Goal: Task Accomplishment & Management: Manage account settings

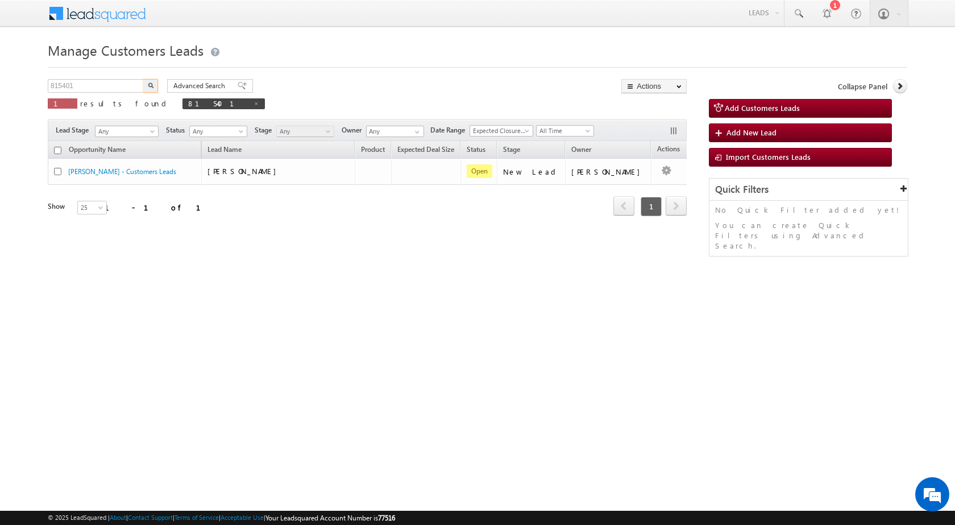
click at [7, 88] on body "Menu [PERSON_NAME] sitar a6@ks erve." at bounding box center [477, 161] width 955 height 322
type input "818159"
click at [146, 82] on button "button" at bounding box center [150, 86] width 15 height 14
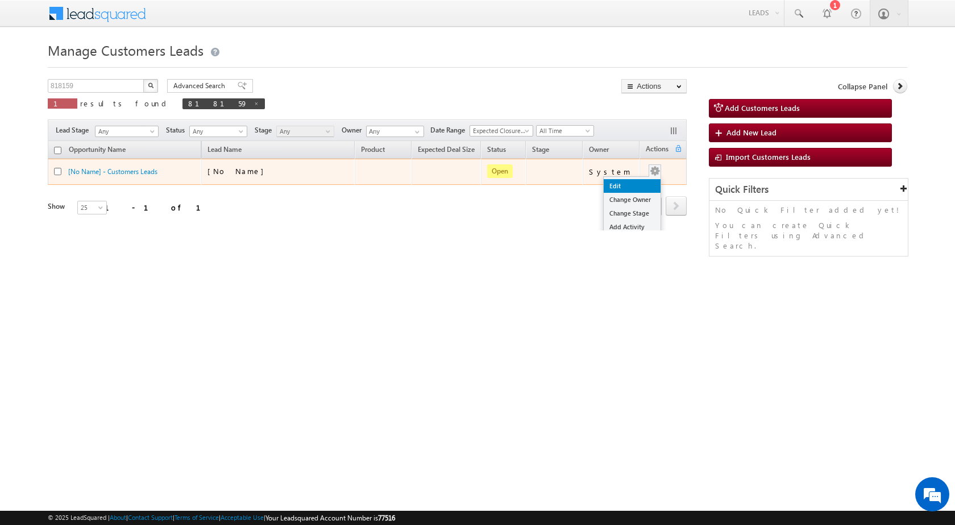
click at [636, 181] on link "Edit" at bounding box center [632, 186] width 57 height 14
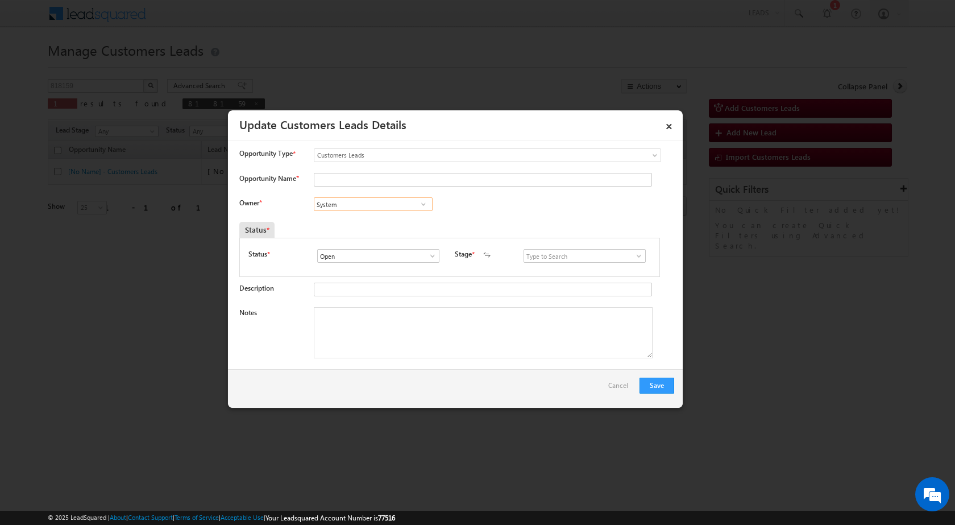
click at [356, 204] on input "System" at bounding box center [373, 204] width 119 height 14
paste input "[PERSON_NAME][EMAIL_ADDRESS][PERSON_NAME][DOMAIN_NAME]"
click at [358, 219] on link "[PERSON_NAME] [PERSON_NAME] [PERSON_NAME][EMAIL_ADDRESS][PERSON_NAME][DOMAIN_NA…" at bounding box center [373, 222] width 119 height 22
type input "[PERSON_NAME] [PERSON_NAME]"
click at [414, 323] on textarea "Notes" at bounding box center [483, 332] width 339 height 51
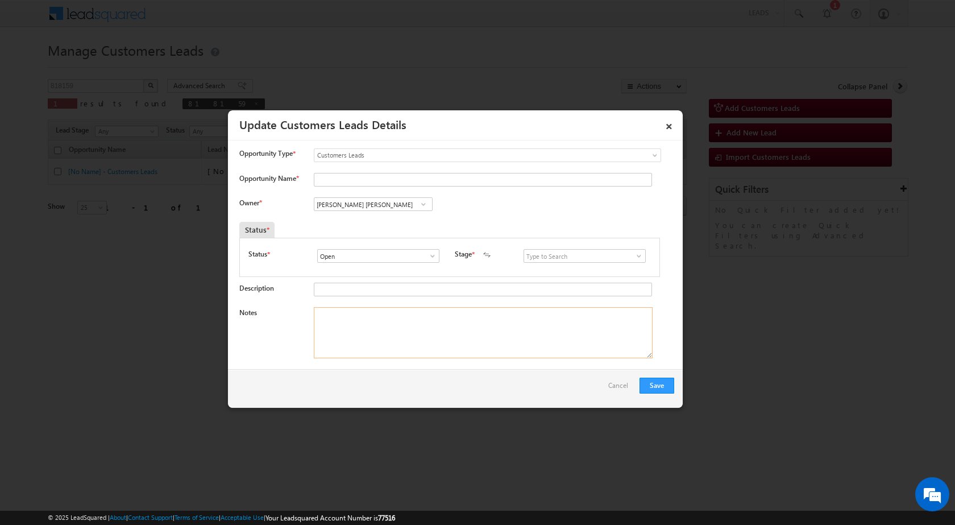
paste textarea "818159 / [PERSON_NAME] / 8888516979 / HOME PURCHASE / [GEOGRAPHIC_DATA] TO 4122…"
type textarea "818159 / [PERSON_NAME] / 8888516979 / HOME PURCHASE / [GEOGRAPHIC_DATA] TO 4122…"
click at [591, 253] on input at bounding box center [585, 256] width 122 height 14
click at [637, 257] on span at bounding box center [638, 255] width 11 height 9
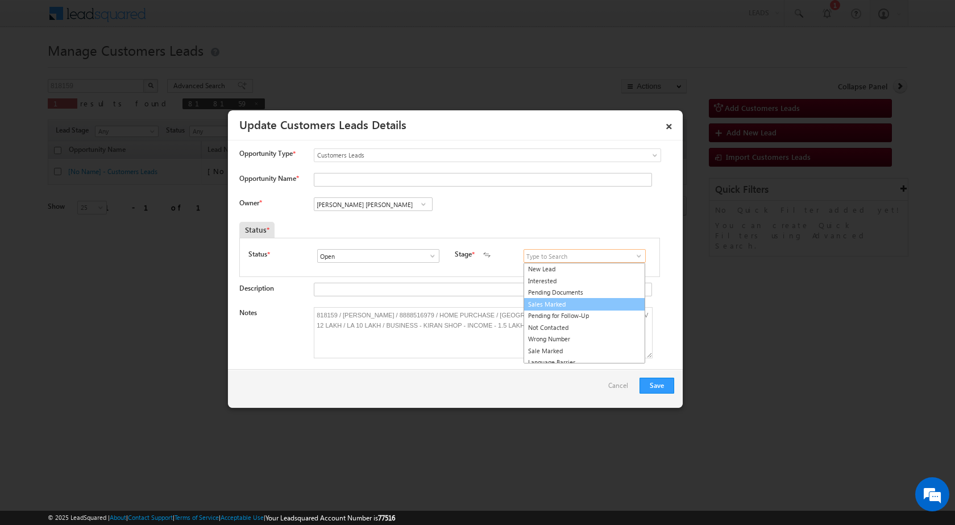
click at [579, 305] on link "Sales Marked" at bounding box center [585, 304] width 122 height 13
type input "Sales Marked"
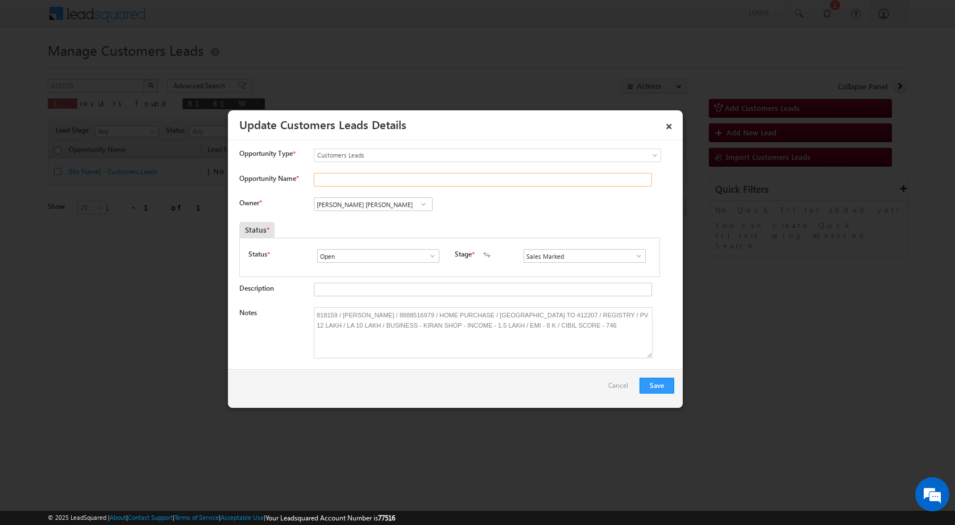
click at [371, 180] on input "Opportunity Name *" at bounding box center [483, 180] width 338 height 14
type input "[PERSON_NAME]"
click at [657, 381] on button "Save" at bounding box center [657, 385] width 35 height 16
